Goal: Information Seeking & Learning: Learn about a topic

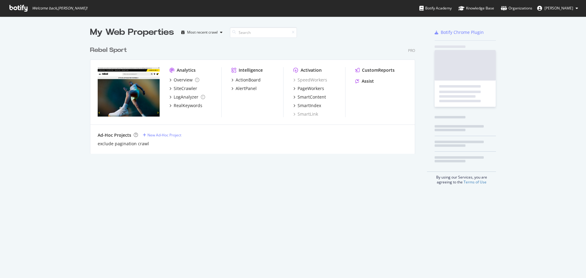
scroll to position [111, 326]
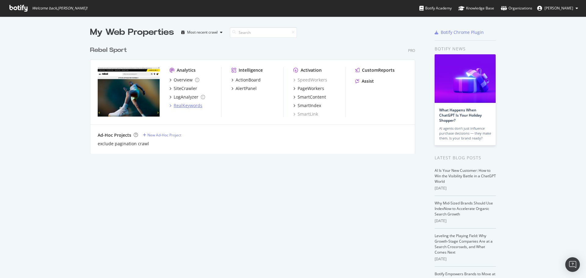
click at [188, 104] on div "RealKeywords" at bounding box center [188, 106] width 29 height 6
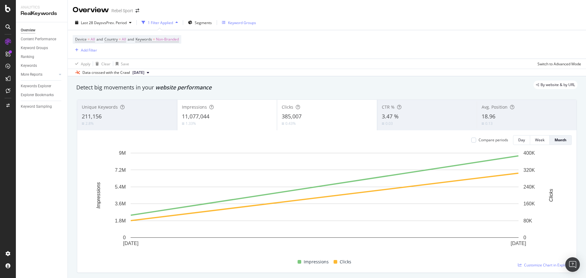
click at [245, 23] on div "Keyword Groups" at bounding box center [242, 22] width 28 height 5
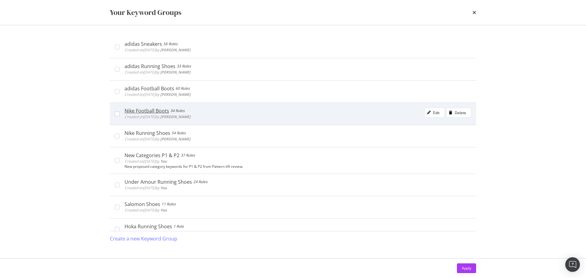
scroll to position [149, 0]
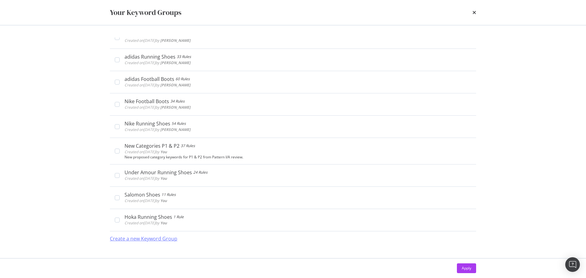
drag, startPoint x: 117, startPoint y: 222, endPoint x: 161, endPoint y: 238, distance: 46.8
click at [117, 222] on div "modal" at bounding box center [117, 220] width 5 height 5
click at [465, 270] on div "Apply" at bounding box center [466, 268] width 9 height 5
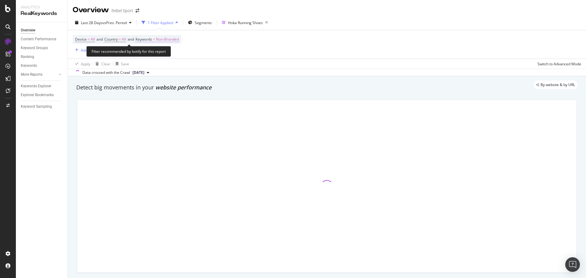
click at [173, 39] on span "Non-Branded" at bounding box center [167, 39] width 23 height 9
click at [171, 52] on div "button" at bounding box center [173, 54] width 7 height 4
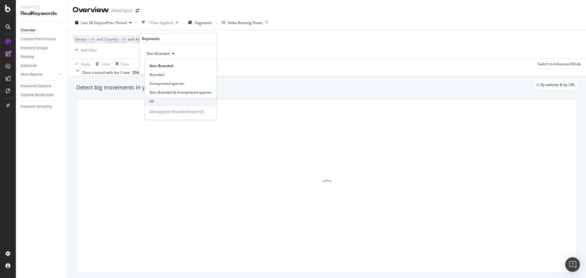
click at [153, 99] on span "All" at bounding box center [181, 101] width 62 height 5
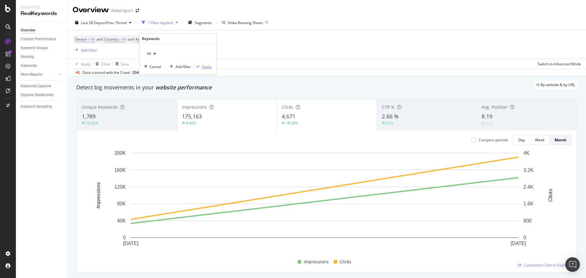
click at [207, 67] on div "Apply" at bounding box center [206, 66] width 9 height 5
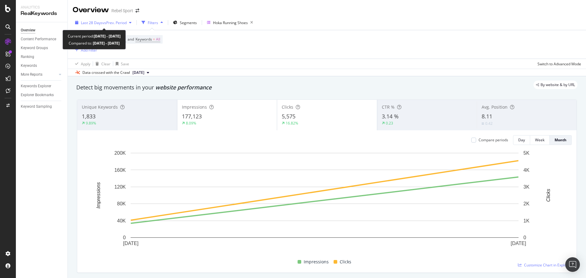
click at [108, 24] on span "vs Prev. Period" at bounding box center [115, 22] width 24 height 5
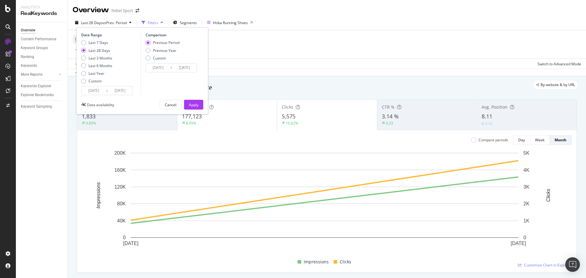
click at [150, 52] on div "Previous Year" at bounding box center [148, 50] width 5 height 5
type input "[DATE]"
click at [195, 108] on div "Apply" at bounding box center [193, 104] width 9 height 9
